Goal: Participate in discussion: Engage in conversation with other users on a specific topic

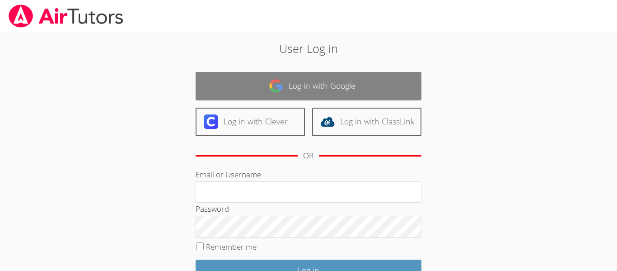
click at [211, 90] on link "Log in with Google" at bounding box center [309, 86] width 226 height 28
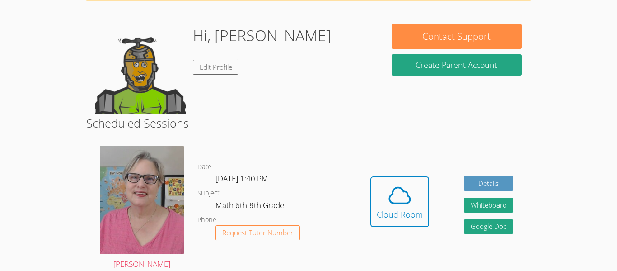
scroll to position [65, 0]
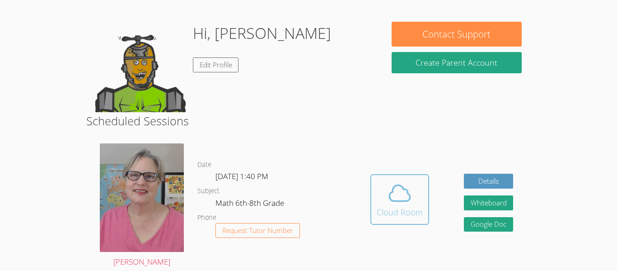
click at [395, 198] on icon at bounding box center [399, 192] width 25 height 25
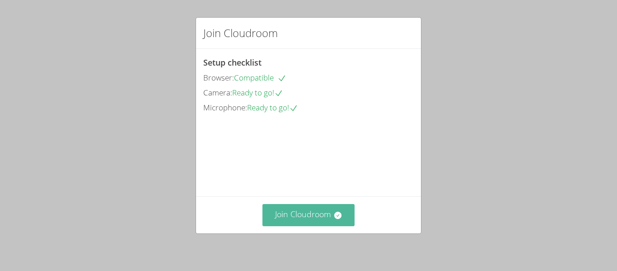
click at [286, 221] on button "Join Cloudroom" at bounding box center [309, 215] width 93 height 22
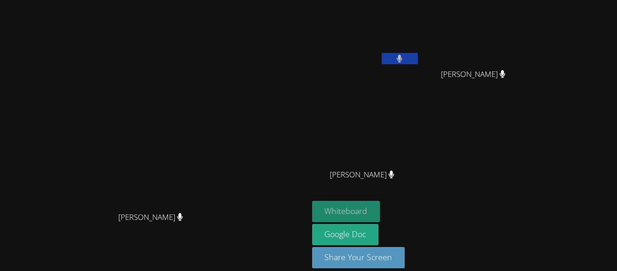
click at [380, 204] on button "Whiteboard" at bounding box center [346, 211] width 68 height 21
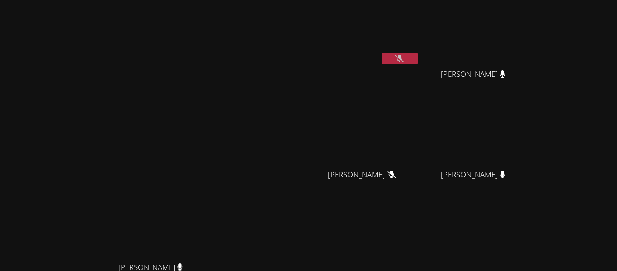
click at [413, 139] on video at bounding box center [366, 134] width 108 height 61
click at [420, 145] on video at bounding box center [366, 134] width 108 height 61
click at [407, 117] on video at bounding box center [366, 134] width 108 height 61
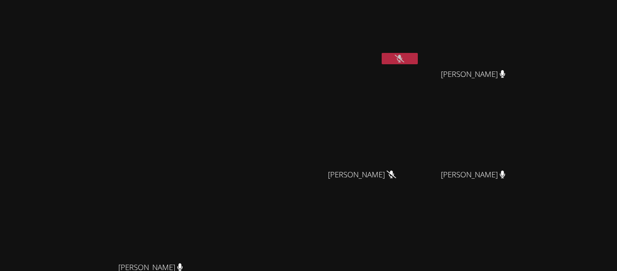
click at [407, 117] on video at bounding box center [366, 134] width 108 height 61
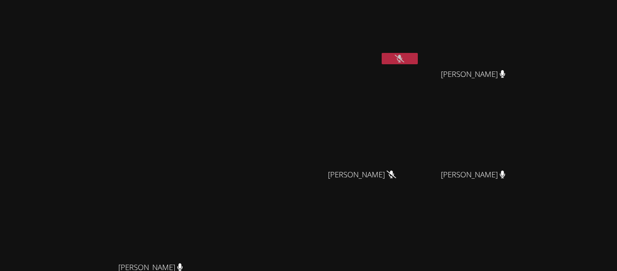
drag, startPoint x: 407, startPoint y: 117, endPoint x: 479, endPoint y: 148, distance: 78.7
click at [420, 148] on video at bounding box center [366, 134] width 108 height 61
click at [527, 73] on div "[PERSON_NAME]" at bounding box center [477, 82] width 108 height 36
click at [418, 61] on button at bounding box center [400, 58] width 36 height 11
click at [418, 56] on button at bounding box center [400, 58] width 36 height 11
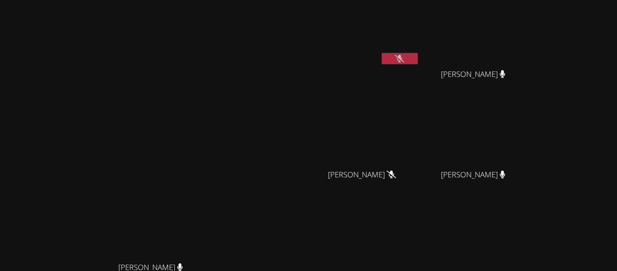
click at [404, 55] on icon at bounding box center [399, 59] width 9 height 8
click at [403, 56] on icon at bounding box center [399, 59] width 5 height 8
click at [404, 56] on icon at bounding box center [399, 59] width 9 height 8
click at [403, 59] on icon at bounding box center [400, 59] width 6 height 8
click at [418, 59] on button at bounding box center [400, 58] width 36 height 11
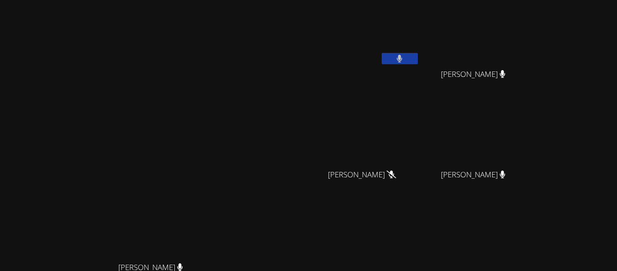
click at [418, 61] on button at bounding box center [400, 58] width 36 height 11
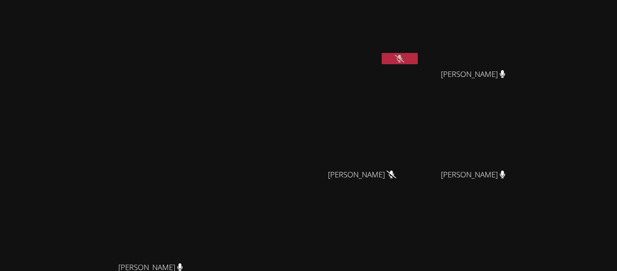
click at [418, 62] on button at bounding box center [400, 58] width 36 height 11
click at [418, 63] on button at bounding box center [400, 58] width 36 height 11
click at [404, 57] on icon at bounding box center [399, 59] width 9 height 8
click at [418, 57] on button at bounding box center [400, 58] width 36 height 11
click at [404, 58] on icon at bounding box center [399, 59] width 9 height 8
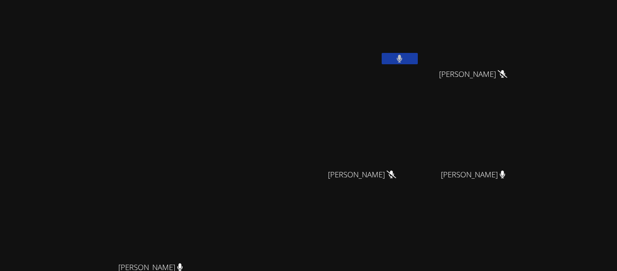
click at [403, 58] on icon at bounding box center [400, 59] width 6 height 8
click at [404, 57] on icon at bounding box center [399, 59] width 9 height 8
click at [418, 57] on button at bounding box center [400, 58] width 36 height 11
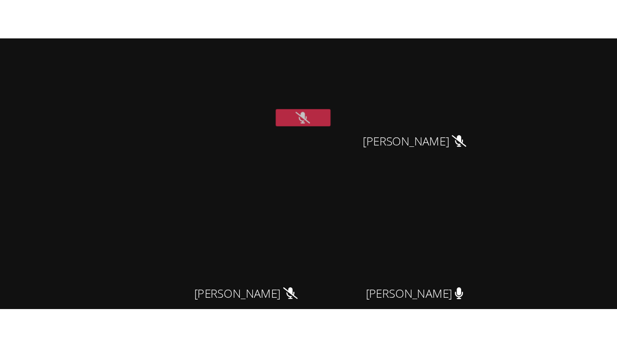
scroll to position [9, 0]
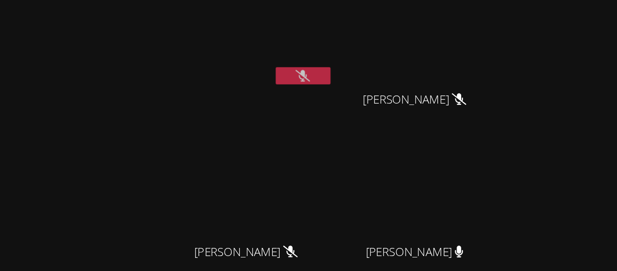
click at [531, 49] on video at bounding box center [477, 25] width 108 height 61
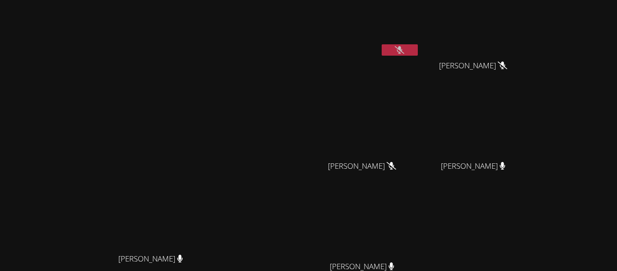
click at [531, 106] on video at bounding box center [477, 125] width 108 height 61
click at [404, 52] on icon at bounding box center [399, 50] width 9 height 8
click at [403, 53] on icon at bounding box center [399, 50] width 5 height 8
click at [404, 53] on icon at bounding box center [399, 50] width 9 height 8
click at [403, 53] on icon at bounding box center [399, 50] width 5 height 8
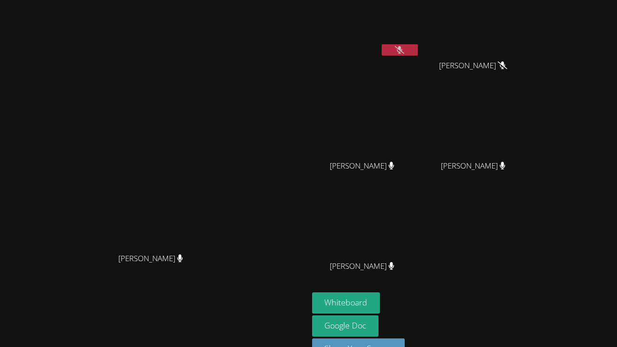
scroll to position [0, 0]
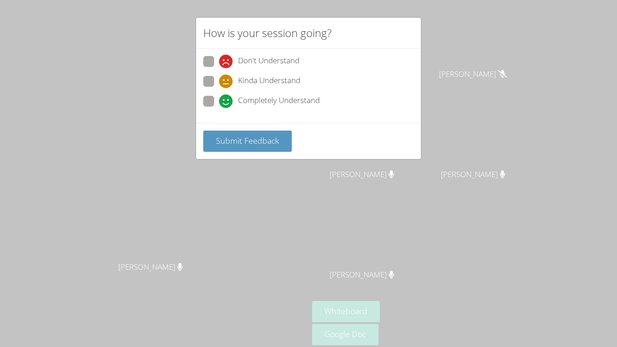
click at [219, 88] on span at bounding box center [219, 88] width 0 height 0
click at [219, 83] on input "Kinda Understand" at bounding box center [223, 80] width 8 height 8
radio input "true"
click at [231, 145] on span "Submit Feedback" at bounding box center [247, 140] width 63 height 11
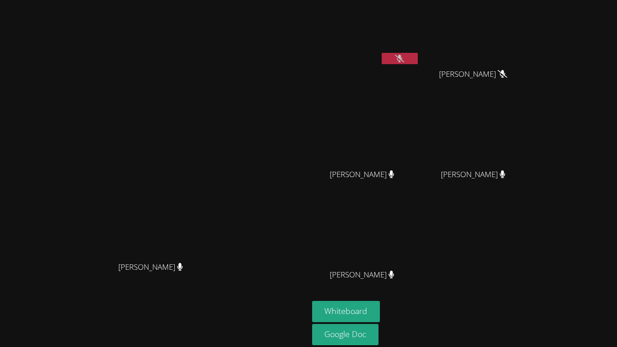
click at [418, 56] on button at bounding box center [400, 58] width 36 height 11
